Goal: Task Accomplishment & Management: Complete application form

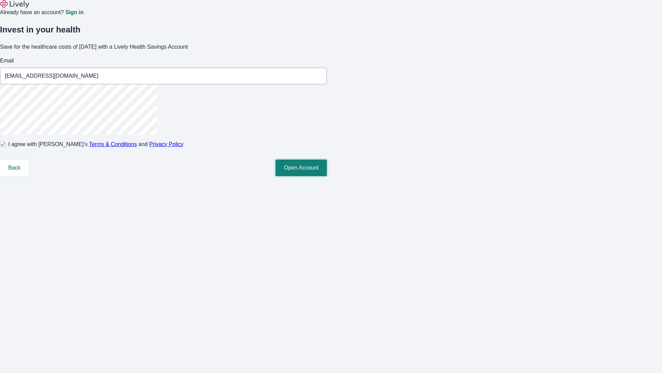
click at [327, 176] on button "Open Account" at bounding box center [301, 167] width 51 height 17
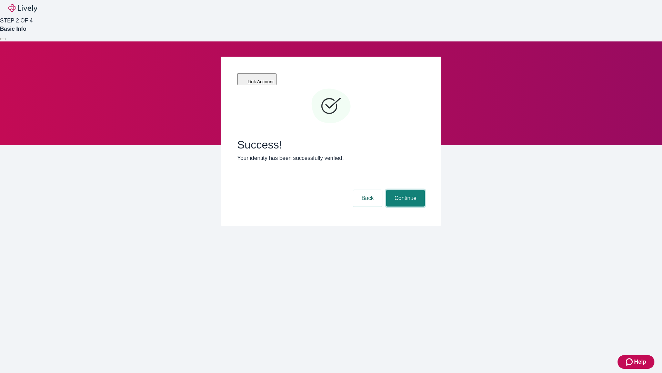
click at [405, 190] on button "Continue" at bounding box center [405, 198] width 39 height 17
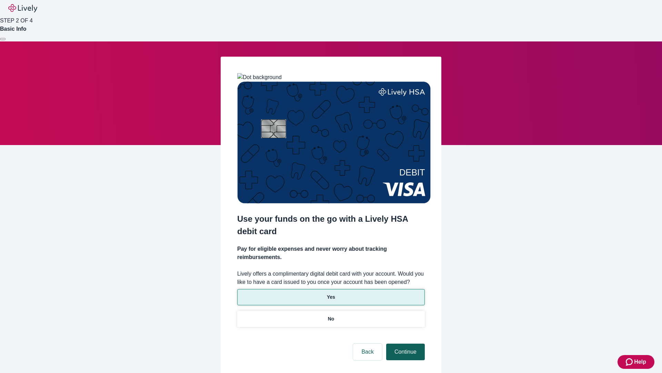
click at [331, 293] on p "Yes" at bounding box center [331, 296] width 8 height 7
click at [405, 343] on button "Continue" at bounding box center [405, 351] width 39 height 17
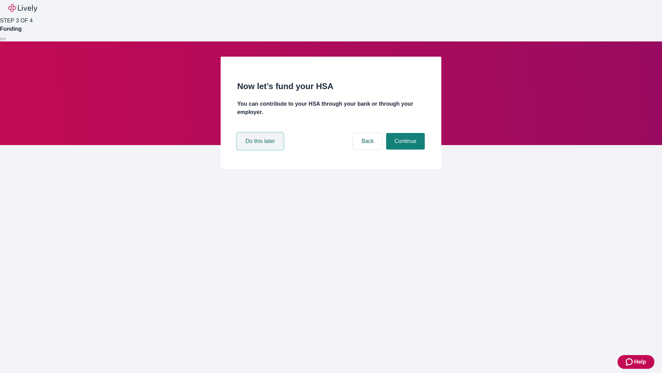
click at [261, 149] on button "Do this later" at bounding box center [260, 141] width 46 height 17
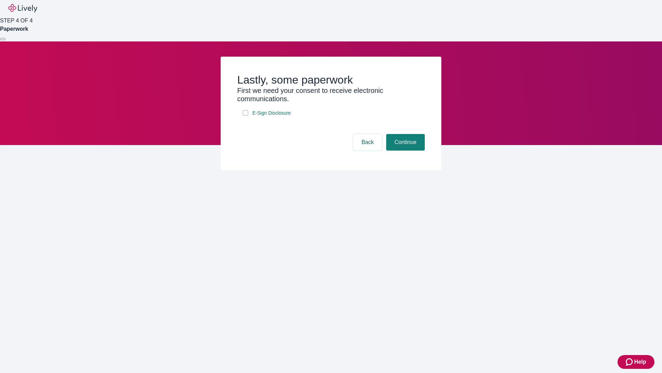
click at [246, 116] on input "E-Sign Disclosure" at bounding box center [246, 113] width 6 height 6
checkbox input "true"
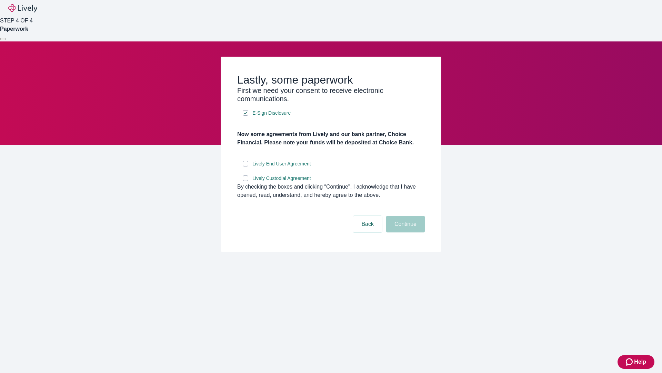
click at [246, 166] on input "Lively End User Agreement" at bounding box center [246, 164] width 6 height 6
checkbox input "true"
click at [246, 181] on input "Lively Custodial Agreement" at bounding box center [246, 178] width 6 height 6
checkbox input "true"
click at [405, 232] on button "Continue" at bounding box center [405, 224] width 39 height 17
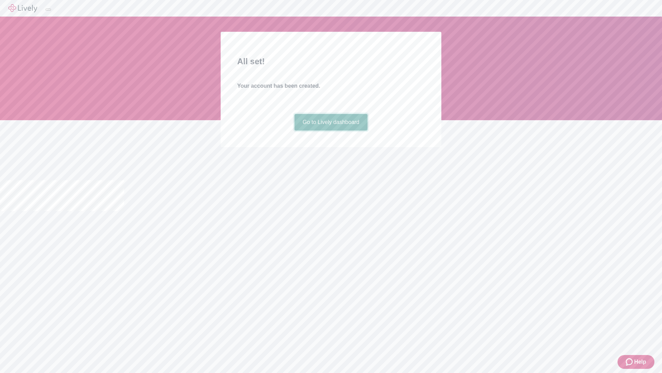
click at [331, 130] on link "Go to Lively dashboard" at bounding box center [331, 122] width 73 height 17
